Goal: Navigation & Orientation: Find specific page/section

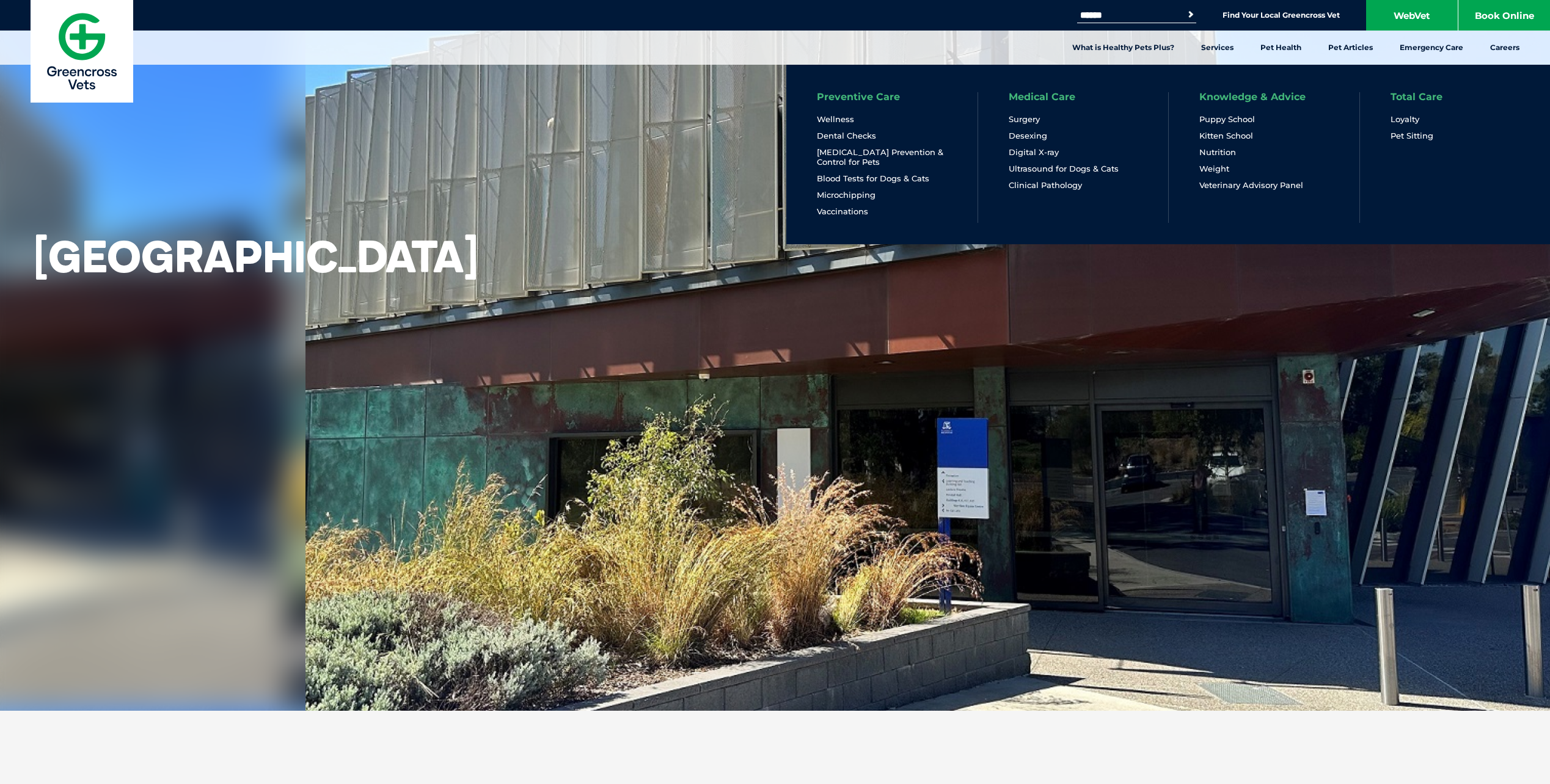
click at [1028, 95] on link "Medical Care" at bounding box center [1041, 97] width 66 height 10
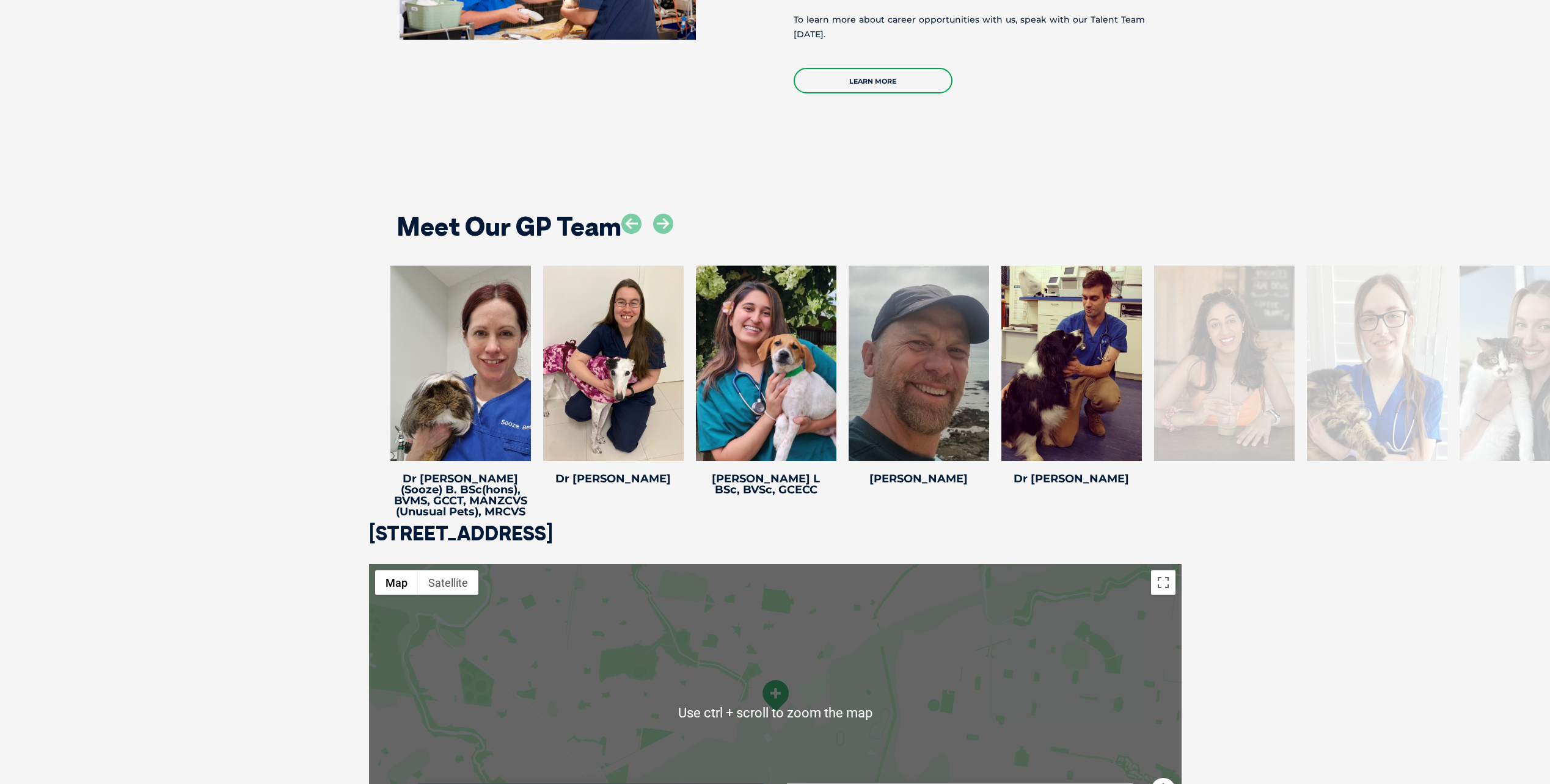
scroll to position [2443, 0]
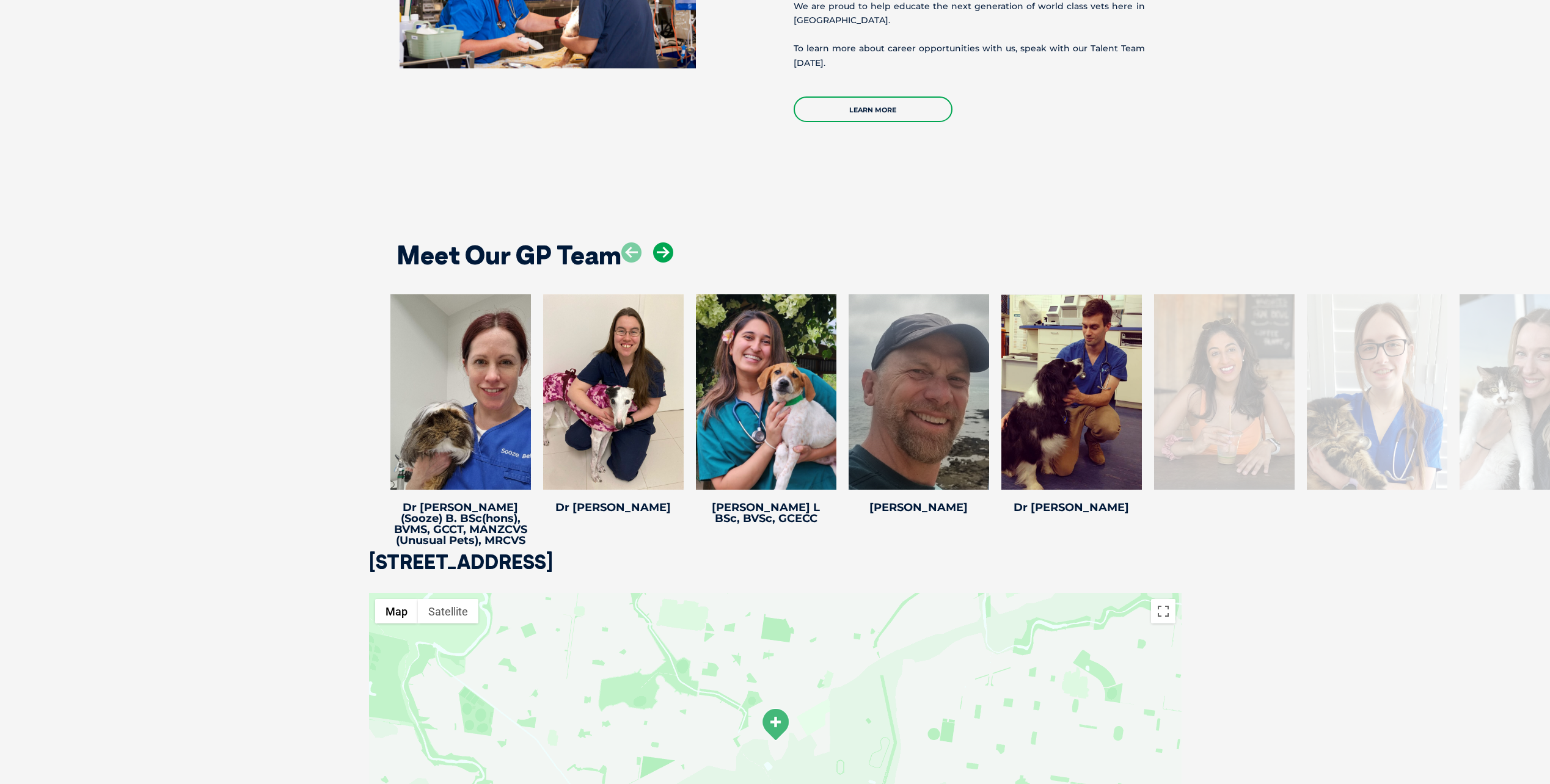
click at [667, 242] on icon at bounding box center [662, 252] width 20 height 20
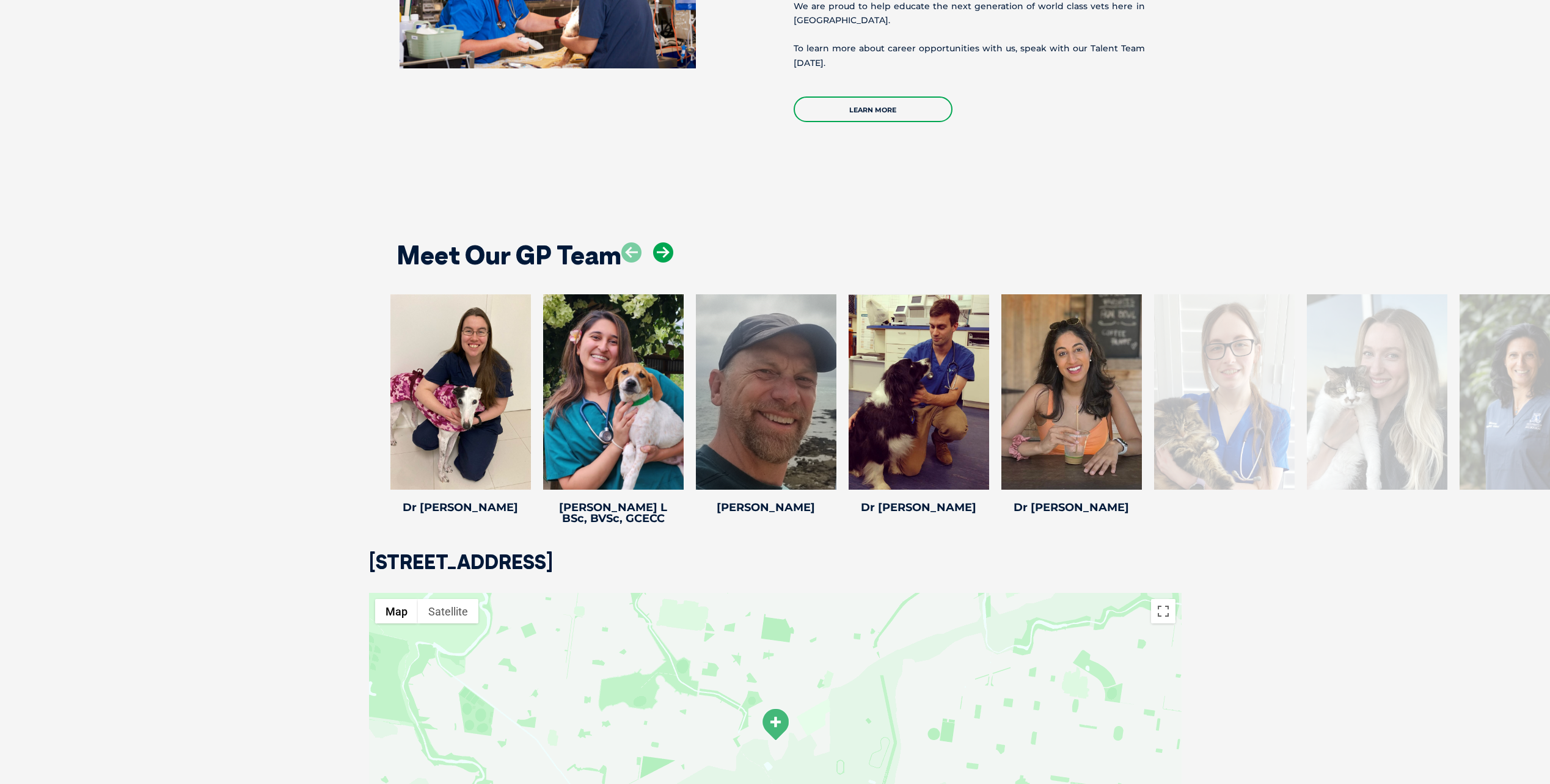
click at [667, 242] on icon at bounding box center [662, 252] width 20 height 20
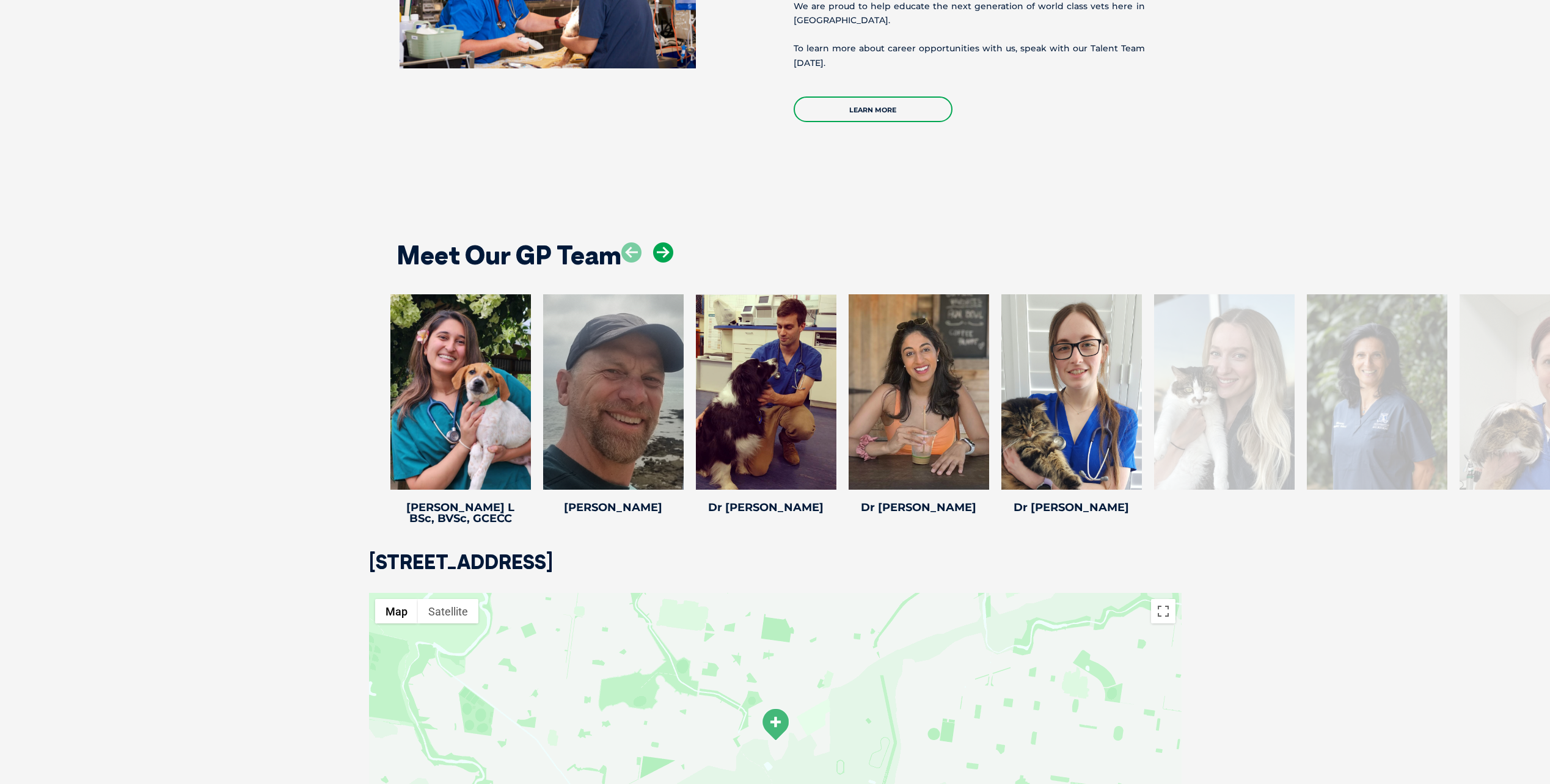
click at [667, 242] on icon at bounding box center [662, 252] width 20 height 20
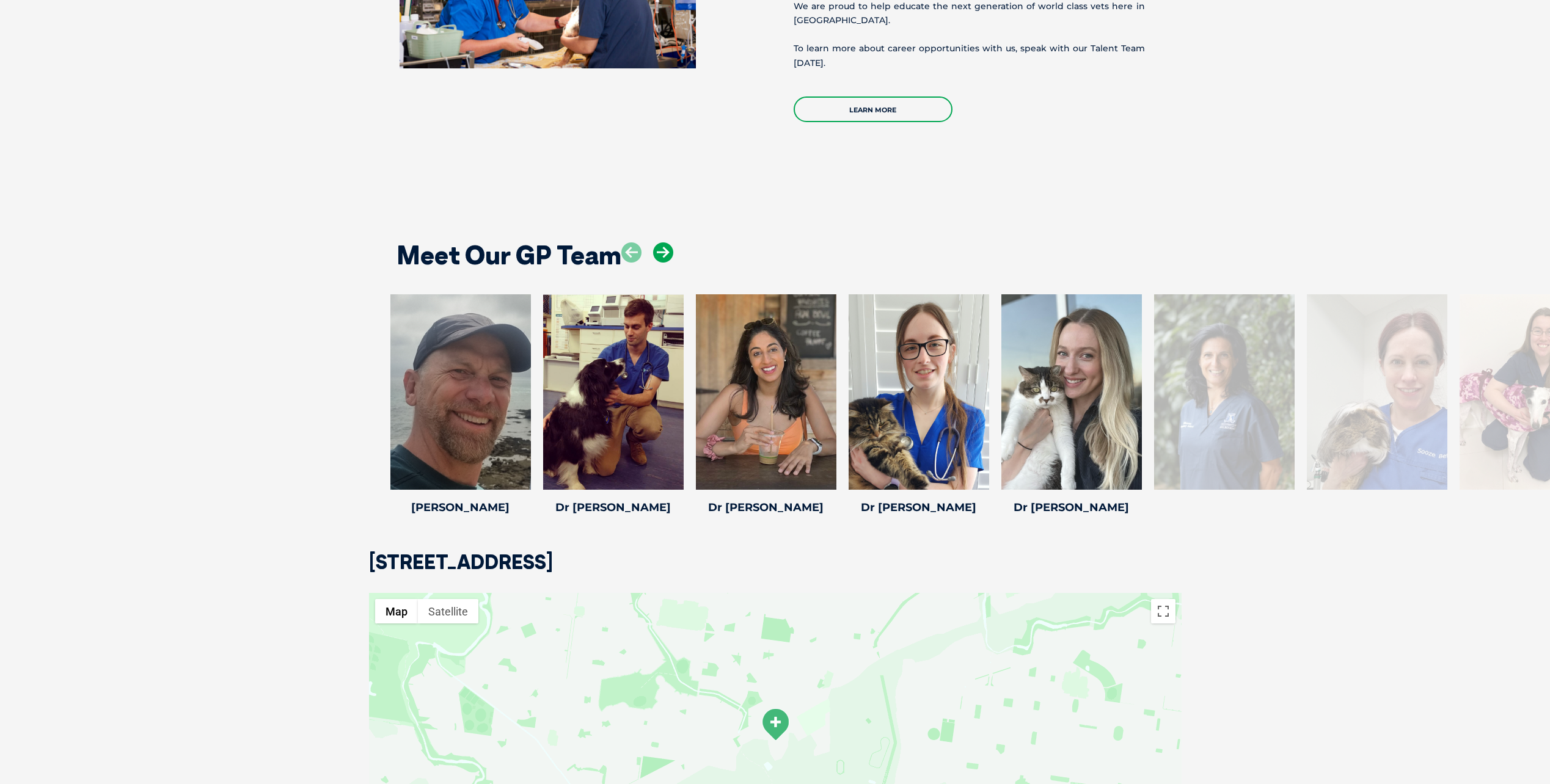
click at [667, 242] on icon at bounding box center [662, 252] width 20 height 20
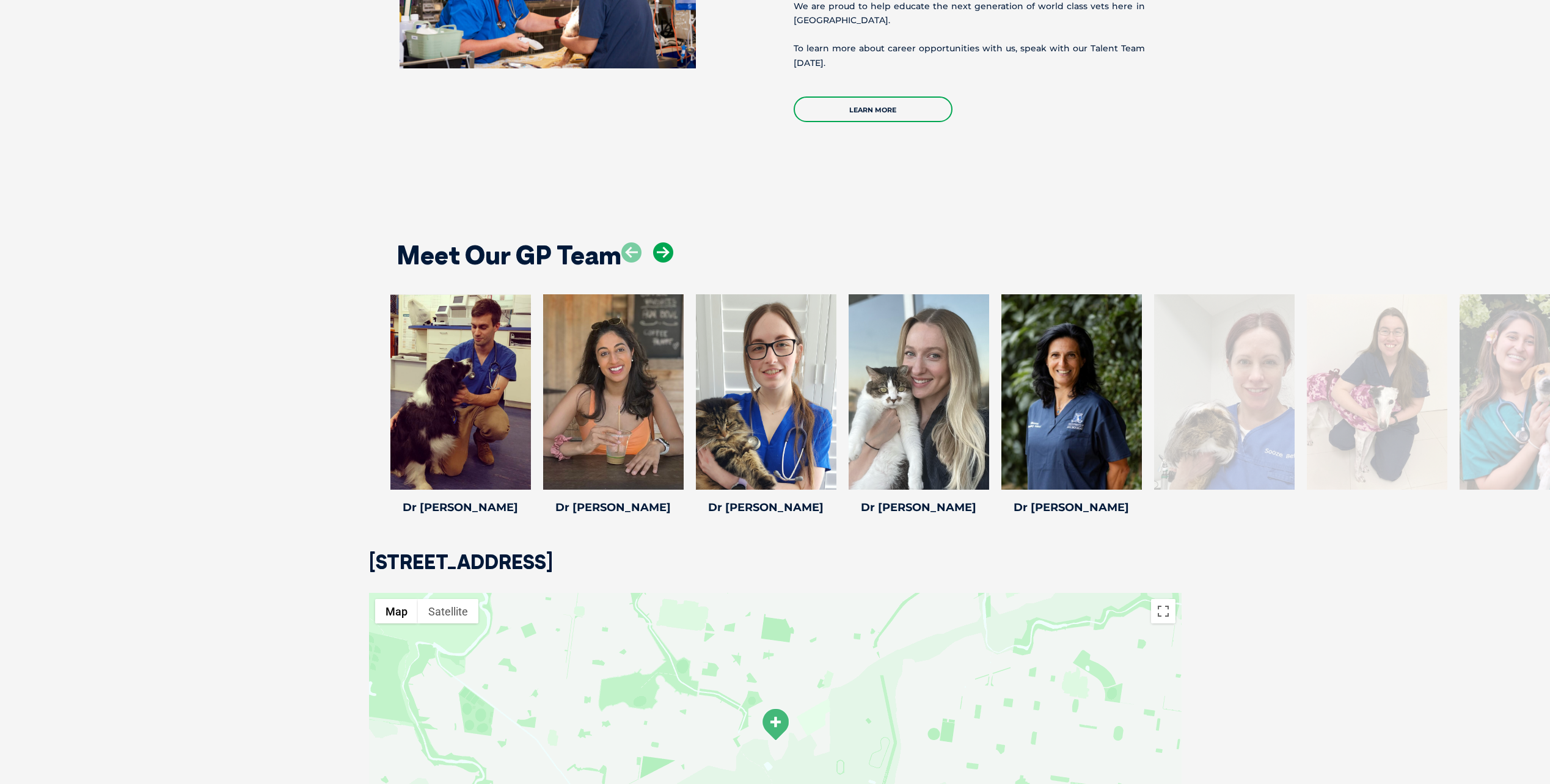
click at [667, 242] on icon at bounding box center [662, 252] width 20 height 20
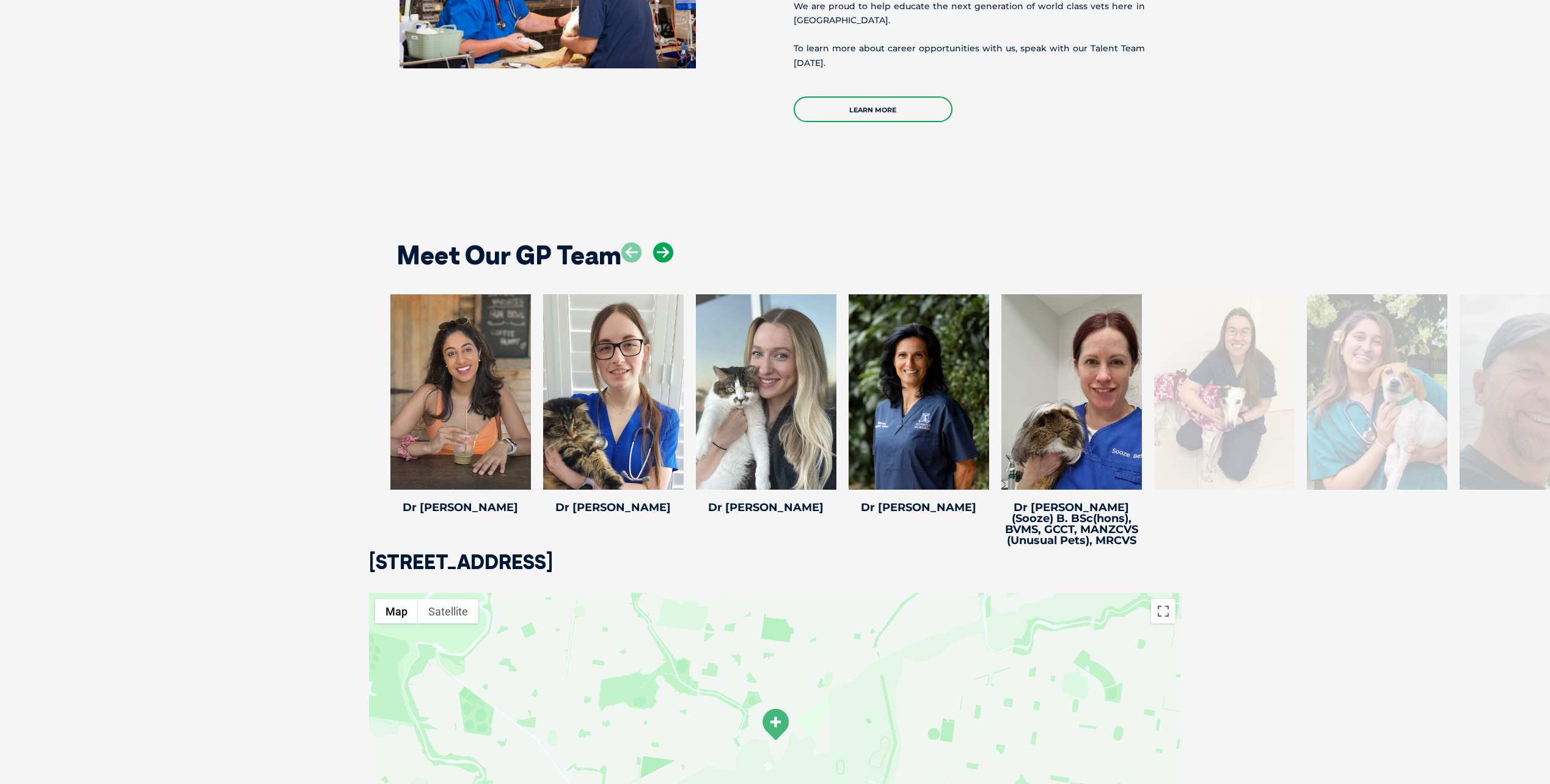
click at [667, 242] on icon at bounding box center [662, 252] width 20 height 20
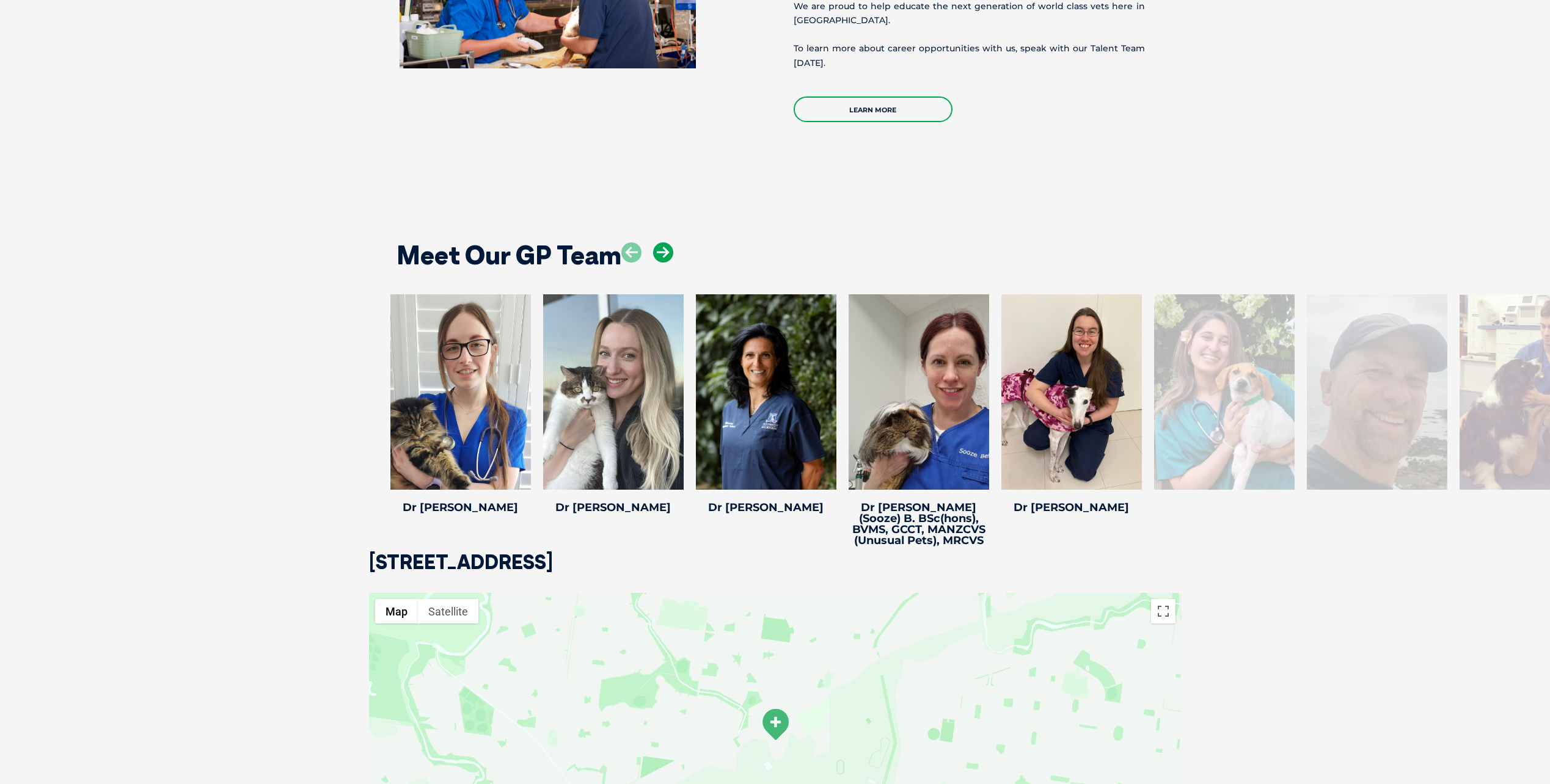
click at [667, 242] on icon at bounding box center [662, 252] width 20 height 20
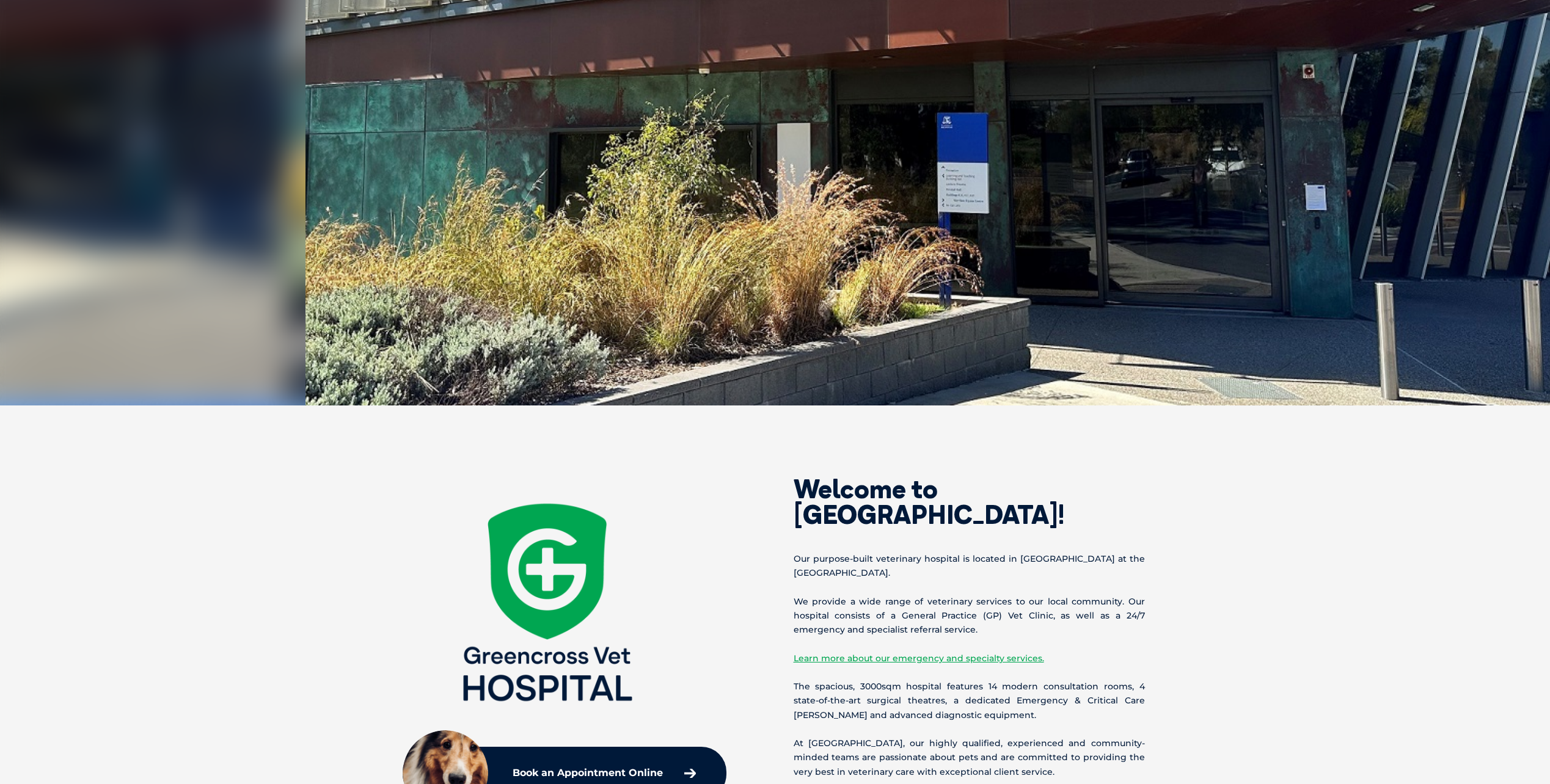
scroll to position [0, 0]
